Goal: Transaction & Acquisition: Subscribe to service/newsletter

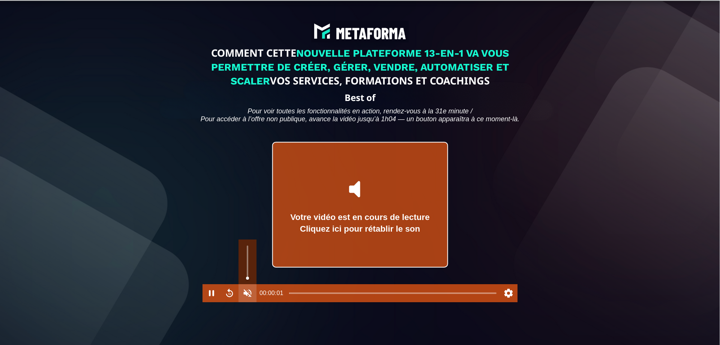
click at [241, 302] on button "Unmute" at bounding box center [248, 293] width 18 height 18
type input "*"
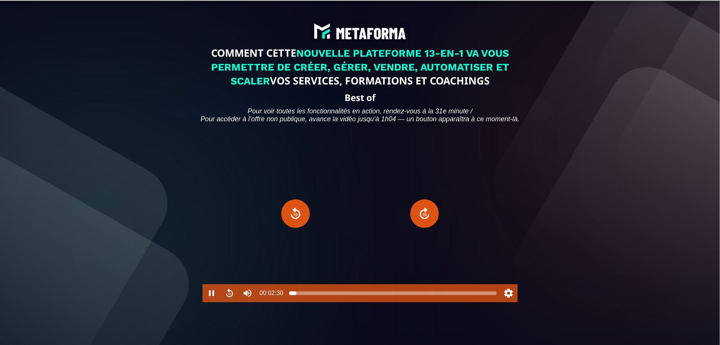
click at [297, 296] on div at bounding box center [392, 293] width 207 height 6
click at [312, 296] on div at bounding box center [392, 293] width 207 height 6
click at [312, 296] on div at bounding box center [312, 293] width 6 height 6
click at [314, 296] on div at bounding box center [312, 293] width 6 height 6
click at [315, 296] on div at bounding box center [315, 293] width 6 height 6
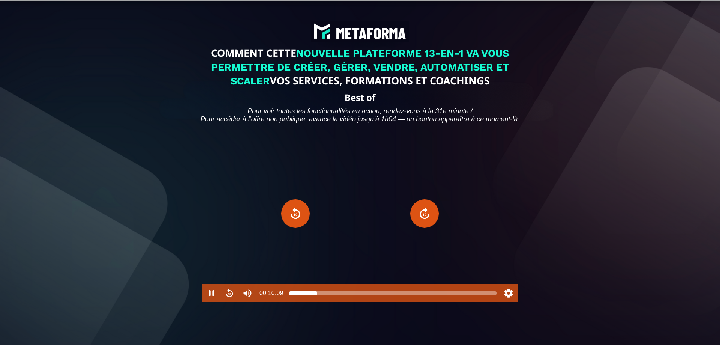
click at [317, 296] on div at bounding box center [317, 293] width 6 height 6
click at [320, 296] on div at bounding box center [392, 293] width 207 height 6
click at [322, 296] on div at bounding box center [321, 293] width 6 height 6
click at [325, 296] on div at bounding box center [322, 293] width 6 height 6
click at [326, 296] on div at bounding box center [326, 293] width 6 height 6
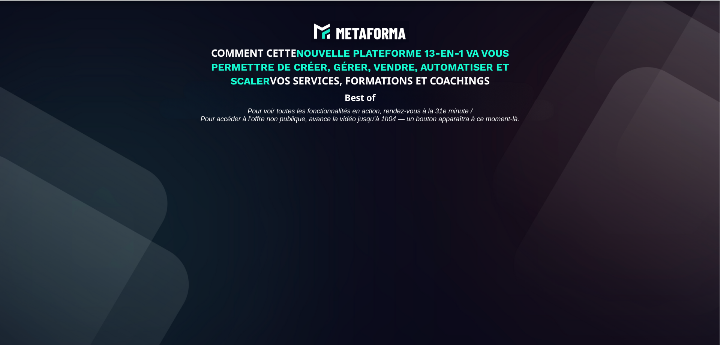
click at [604, 258] on div "COMMENT CETTE NOUVELLE PLATEFORME 13-EN-1 VA VOUS PERMETTRE DE CRÉER, GÉRER, VE…" at bounding box center [360, 199] width 709 height 386
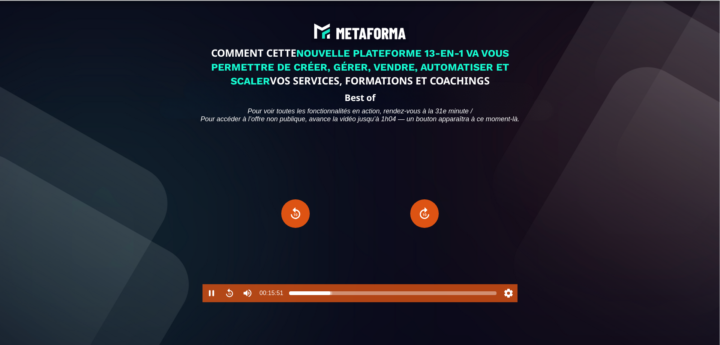
click at [332, 296] on div at bounding box center [392, 293] width 207 height 6
click at [335, 296] on div at bounding box center [392, 293] width 207 height 6
click at [334, 296] on div at bounding box center [335, 293] width 6 height 6
click at [342, 296] on div at bounding box center [392, 293] width 207 height 6
click at [345, 296] on div at bounding box center [345, 293] width 6 height 6
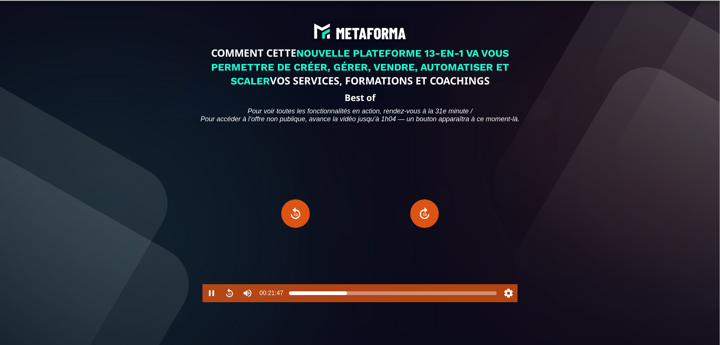
click at [347, 296] on div at bounding box center [347, 293] width 6 height 6
click at [345, 296] on div at bounding box center [347, 293] width 6 height 6
click at [346, 296] on div at bounding box center [346, 293] width 6 height 6
click at [353, 296] on div at bounding box center [392, 293] width 207 height 6
click at [351, 296] on div at bounding box center [353, 293] width 6 height 6
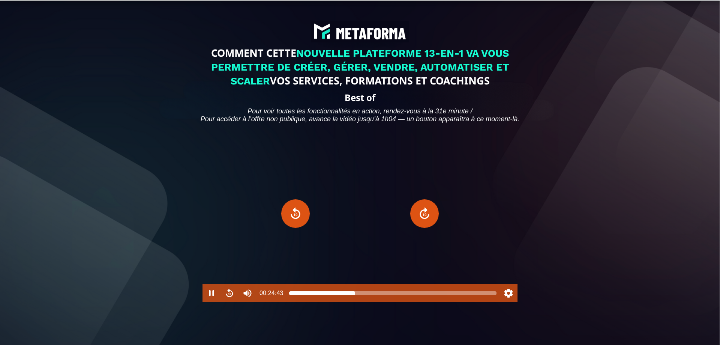
click at [355, 296] on div at bounding box center [392, 293] width 207 height 6
click at [357, 296] on div at bounding box center [357, 293] width 6 height 6
click at [358, 296] on div at bounding box center [358, 293] width 6 height 6
click at [361, 296] on div at bounding box center [392, 293] width 207 height 6
click at [366, 296] on div at bounding box center [392, 293] width 207 height 6
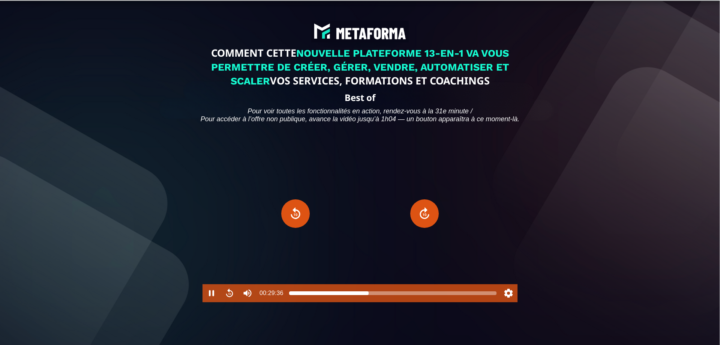
click at [369, 296] on div at bounding box center [369, 293] width 6 height 6
click at [371, 296] on div at bounding box center [371, 293] width 6 height 6
click at [373, 296] on div at bounding box center [373, 293] width 6 height 6
click at [375, 296] on div at bounding box center [373, 293] width 6 height 6
click at [379, 296] on div at bounding box center [392, 293] width 207 height 6
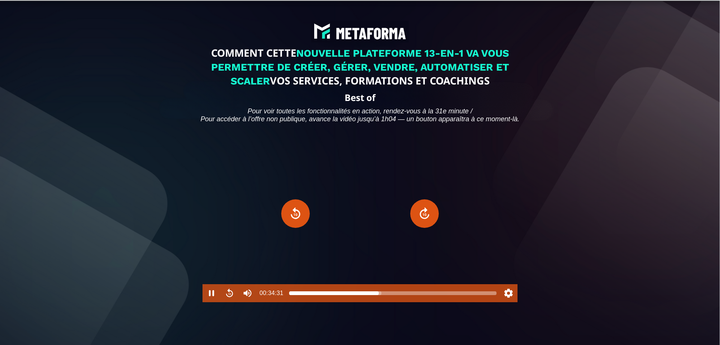
click at [381, 296] on div at bounding box center [379, 293] width 6 height 6
click at [380, 296] on div at bounding box center [380, 293] width 6 height 6
click at [377, 296] on div at bounding box center [380, 293] width 6 height 6
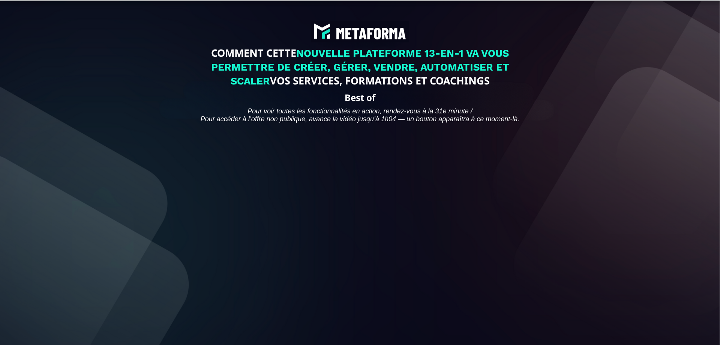
click at [633, 264] on div "COMMENT CETTE NOUVELLE PLATEFORME 13-EN-1 VA VOUS PERMETTRE DE CRÉER, GÉRER, VE…" at bounding box center [360, 199] width 709 height 386
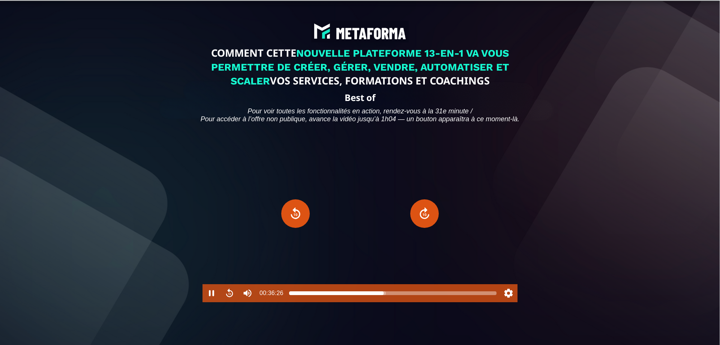
click at [386, 296] on div at bounding box center [392, 293] width 207 height 6
click at [391, 296] on div at bounding box center [392, 293] width 207 height 6
click at [396, 296] on div at bounding box center [392, 293] width 207 height 6
click at [400, 296] on div at bounding box center [392, 293] width 207 height 6
click at [402, 296] on div at bounding box center [400, 293] width 6 height 6
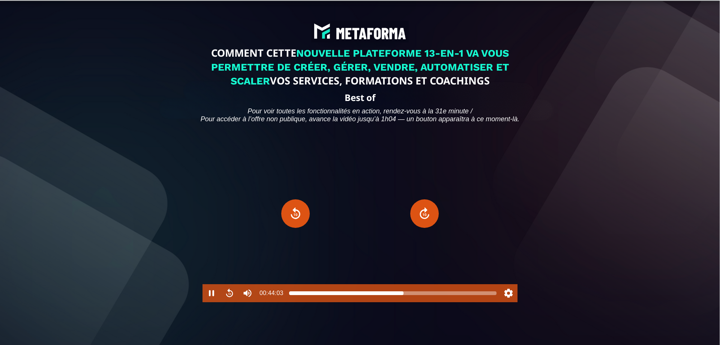
click at [404, 296] on div at bounding box center [404, 293] width 6 height 6
click at [407, 296] on div at bounding box center [392, 293] width 207 height 6
click at [410, 296] on div at bounding box center [392, 293] width 207 height 6
click at [414, 296] on div at bounding box center [392, 293] width 207 height 6
click at [417, 296] on div at bounding box center [414, 293] width 6 height 6
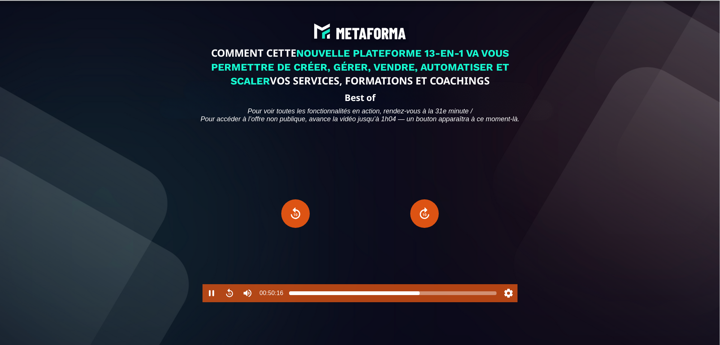
click at [420, 296] on div at bounding box center [392, 293] width 207 height 6
click at [423, 296] on div at bounding box center [392, 293] width 207 height 6
click at [421, 296] on div at bounding box center [421, 293] width 6 height 6
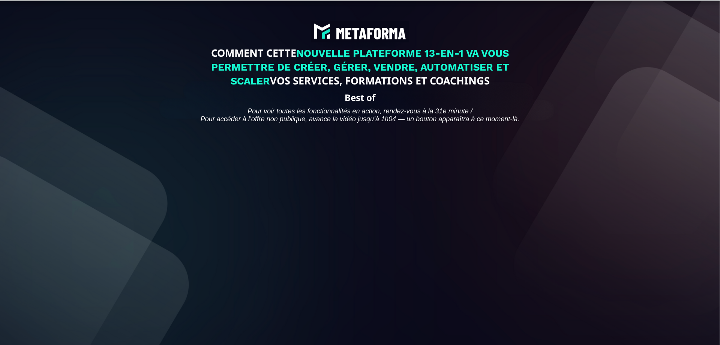
scroll to position [38, 0]
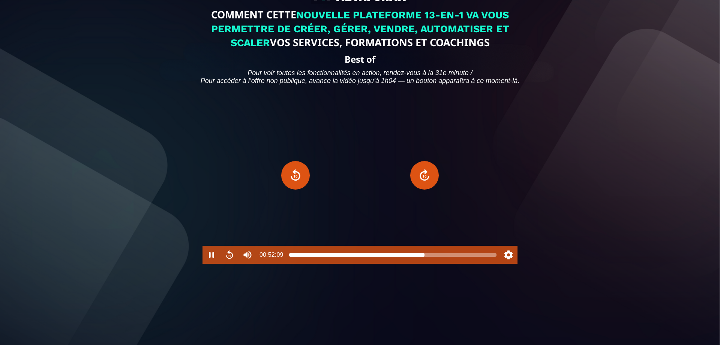
click at [425, 258] on div at bounding box center [392, 255] width 207 height 6
click at [426, 258] on div at bounding box center [426, 255] width 6 height 6
click at [428, 258] on div at bounding box center [428, 255] width 6 height 6
click at [432, 258] on div at bounding box center [392, 255] width 207 height 6
click at [434, 258] on div at bounding box center [434, 255] width 6 height 6
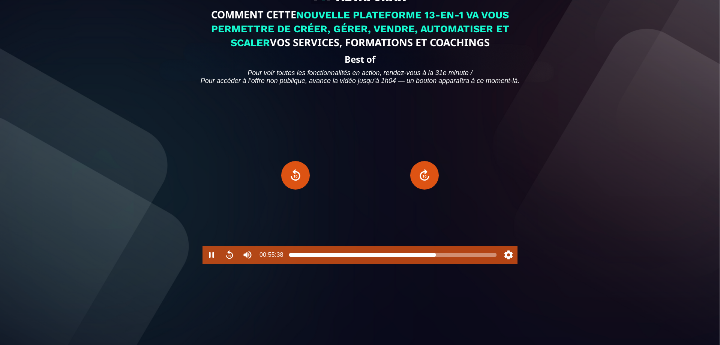
click at [436, 258] on div at bounding box center [436, 255] width 6 height 6
click at [435, 258] on div at bounding box center [436, 255] width 6 height 6
click at [438, 258] on div at bounding box center [392, 255] width 207 height 6
click at [440, 258] on div at bounding box center [438, 255] width 6 height 6
click at [449, 258] on div at bounding box center [392, 255] width 207 height 6
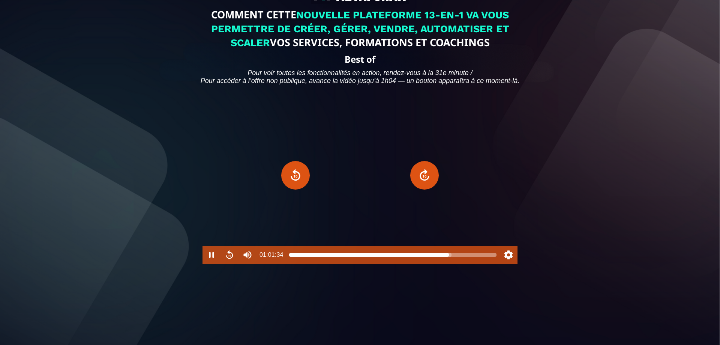
type input "******"
click at [452, 258] on div at bounding box center [452, 255] width 6 height 6
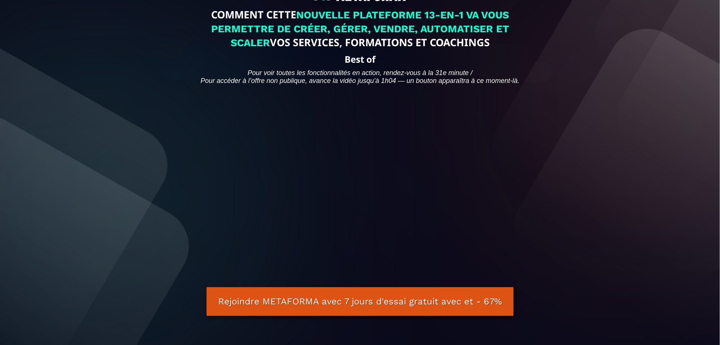
scroll to position [153, 0]
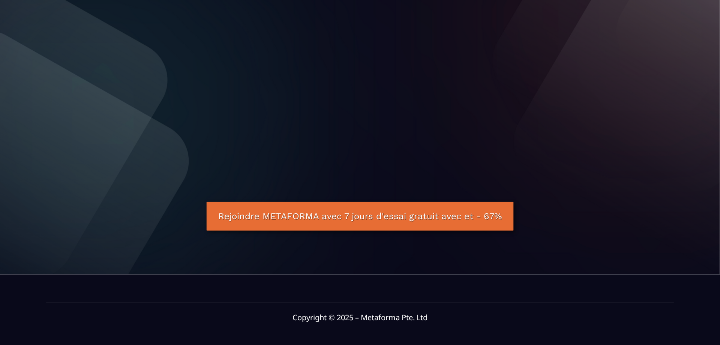
click at [436, 216] on link "Rejoindre METAFORMA avec 7 jours d'essai gratuit avec et - 67%" at bounding box center [360, 216] width 307 height 29
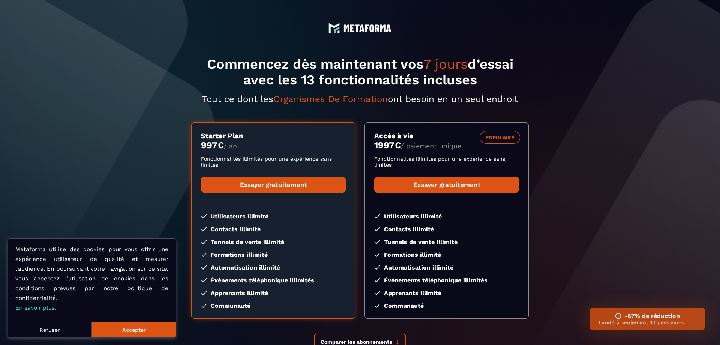
scroll to position [65, 0]
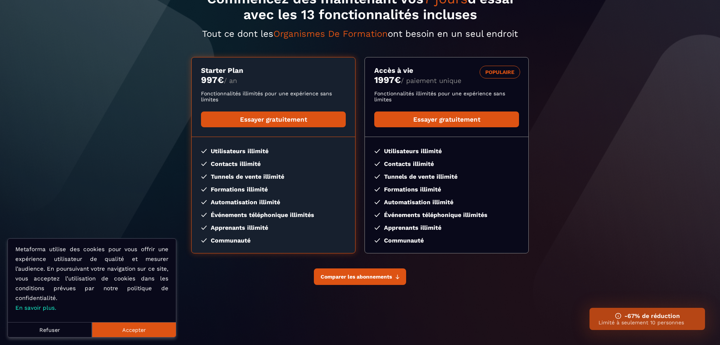
click at [394, 277] on button "Comparer les abonnements" at bounding box center [360, 276] width 92 height 17
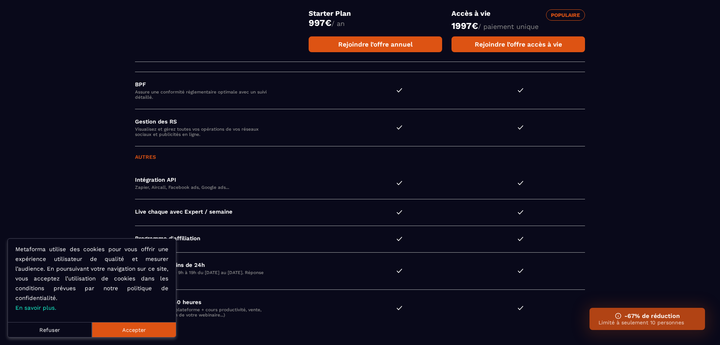
scroll to position [2051, 0]
click at [39, 331] on button "Refuser" at bounding box center [50, 329] width 84 height 15
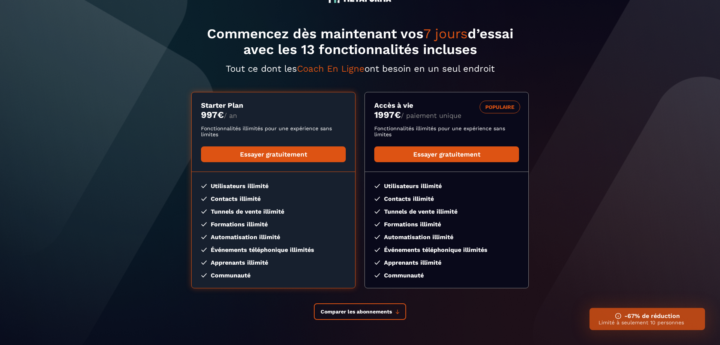
scroll to position [77, 0]
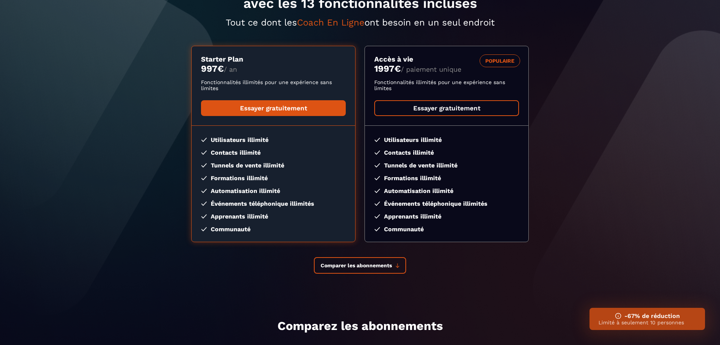
click at [440, 106] on link "Essayer gratuitement" at bounding box center [446, 108] width 145 height 16
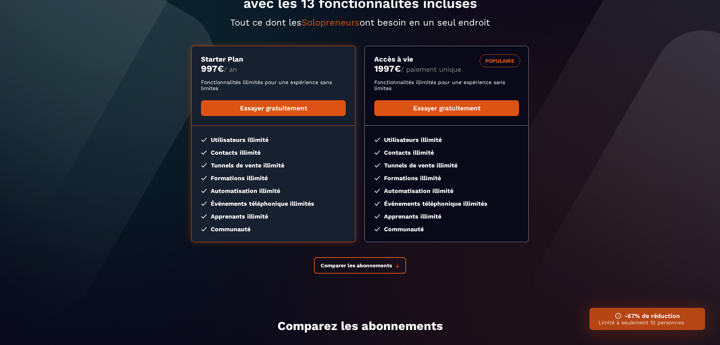
scroll to position [0, 0]
